Goal: Transaction & Acquisition: Purchase product/service

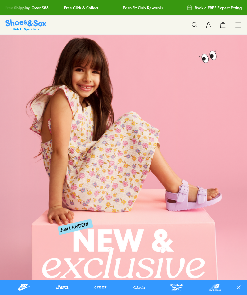
click at [238, 22] on icon at bounding box center [238, 25] width 6 height 6
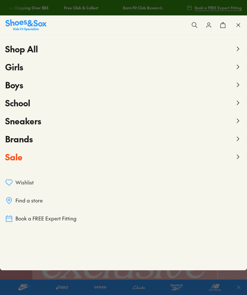
click at [17, 162] on span "Sale" at bounding box center [13, 157] width 17 height 12
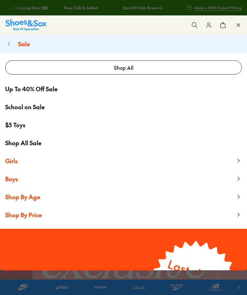
click at [12, 164] on span "Girls" at bounding box center [11, 161] width 13 height 8
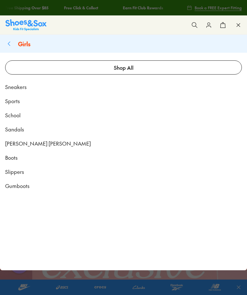
click at [16, 191] on link "Gumboots" at bounding box center [123, 186] width 247 height 14
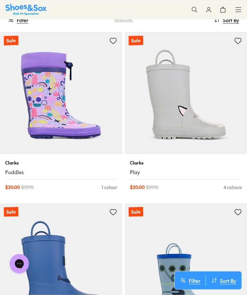
scroll to position [60, 0]
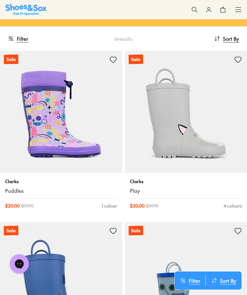
click at [46, 134] on img at bounding box center [61, 112] width 122 height 122
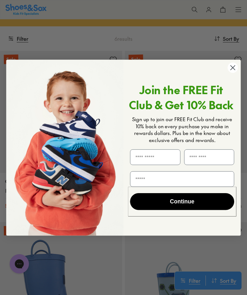
click at [235, 73] on icon "Close dialog" at bounding box center [232, 67] width 11 height 11
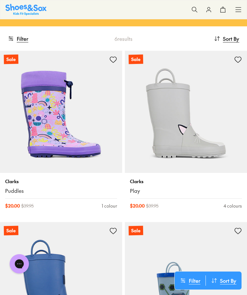
click at [19, 34] on button "Filter" at bounding box center [18, 39] width 21 height 14
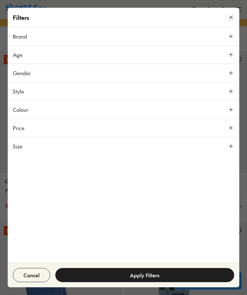
click at [230, 146] on icon at bounding box center [231, 146] width 6 height 6
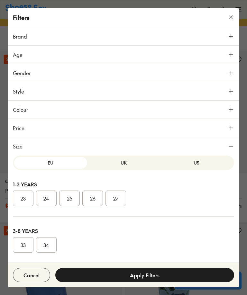
scroll to position [2, 0]
click at [25, 245] on button "33" at bounding box center [23, 244] width 21 height 15
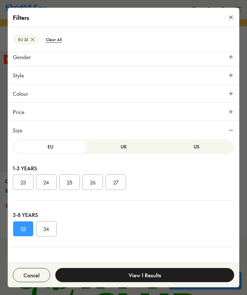
scroll to position [41, 0]
click at [46, 231] on button "34" at bounding box center [46, 228] width 21 height 15
click at [103, 278] on button "View 1 Results" at bounding box center [144, 275] width 179 height 14
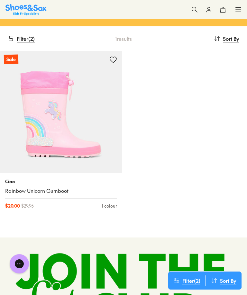
click at [239, 6] on icon at bounding box center [238, 9] width 6 height 6
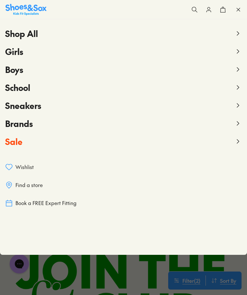
click at [17, 51] on span "Girls" at bounding box center [14, 52] width 18 height 12
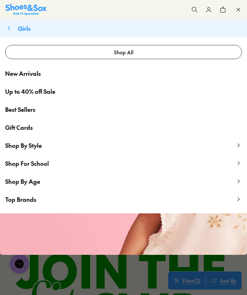
click at [24, 180] on span "Shop By Age" at bounding box center [22, 182] width 35 height 8
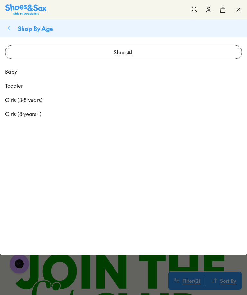
click at [27, 116] on span "Girls (8 years+)" at bounding box center [23, 114] width 36 height 8
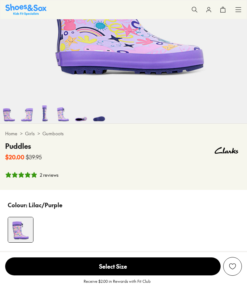
select select "*"
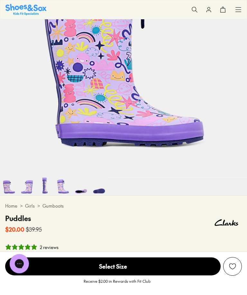
scroll to position [93, 0]
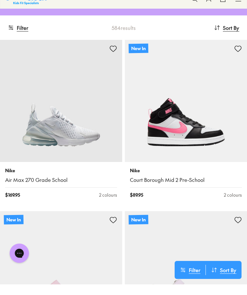
scroll to position [172, 0]
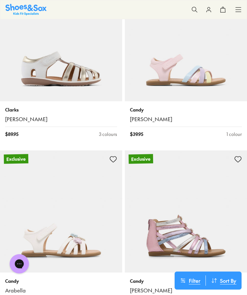
scroll to position [4635, 0]
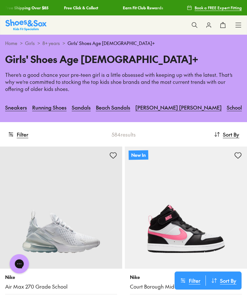
click at [26, 134] on button "Filter" at bounding box center [18, 134] width 21 height 14
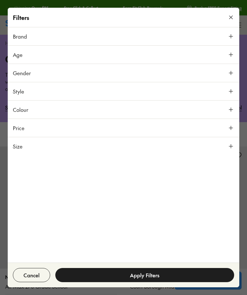
click at [21, 89] on span "Style" at bounding box center [18, 92] width 11 height 8
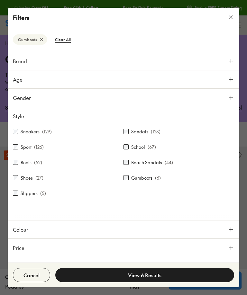
click at [141, 279] on button "View 6 Results" at bounding box center [144, 275] width 179 height 14
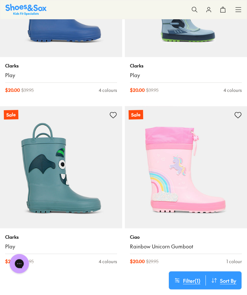
scroll to position [373, 0]
